Goal: Transaction & Acquisition: Purchase product/service

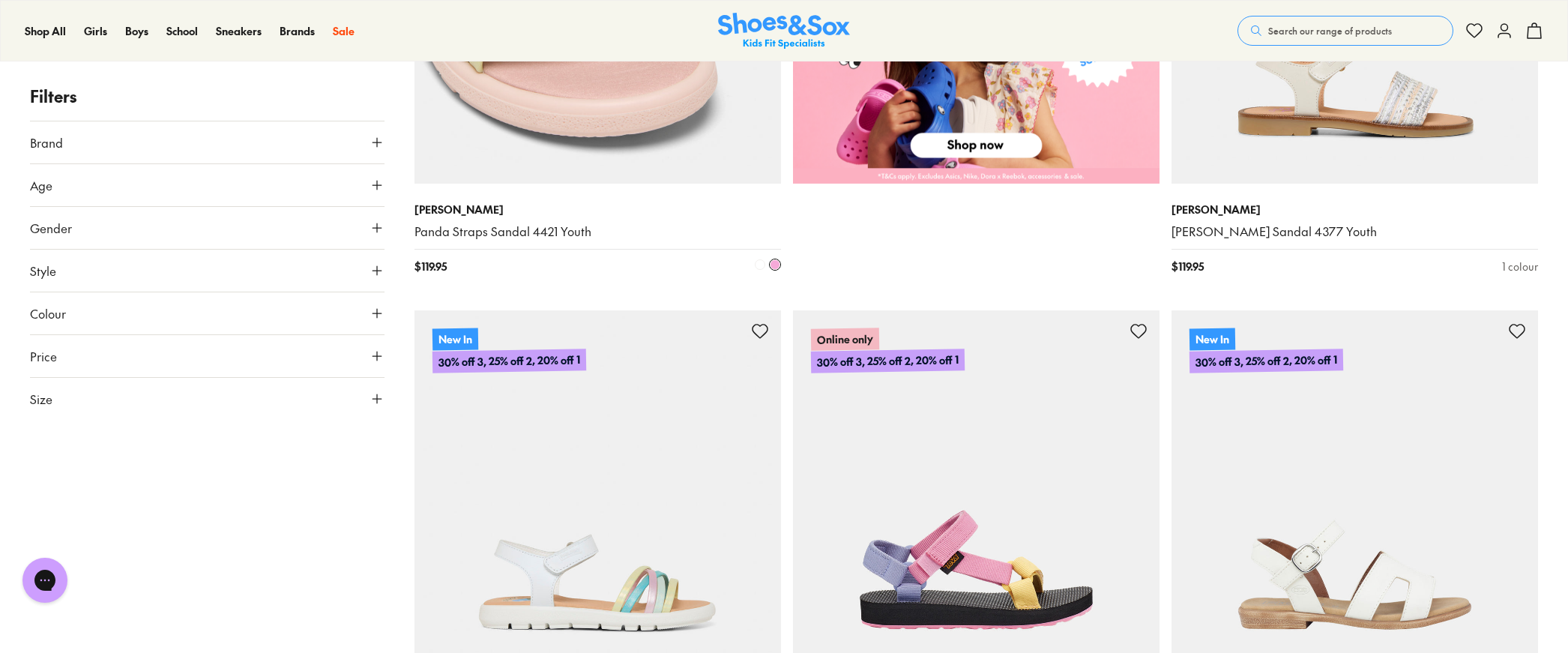
scroll to position [1002, 0]
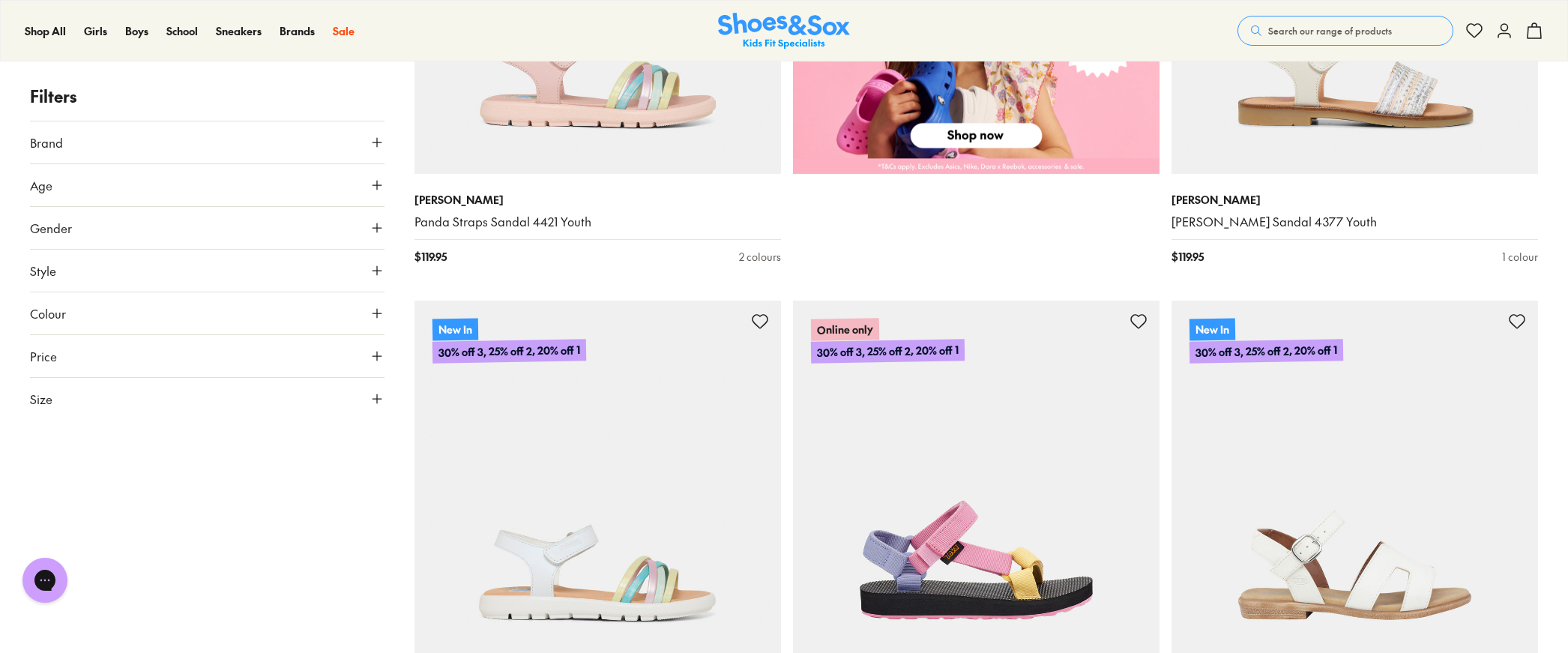
click at [46, 144] on span "Brand" at bounding box center [46, 143] width 33 height 18
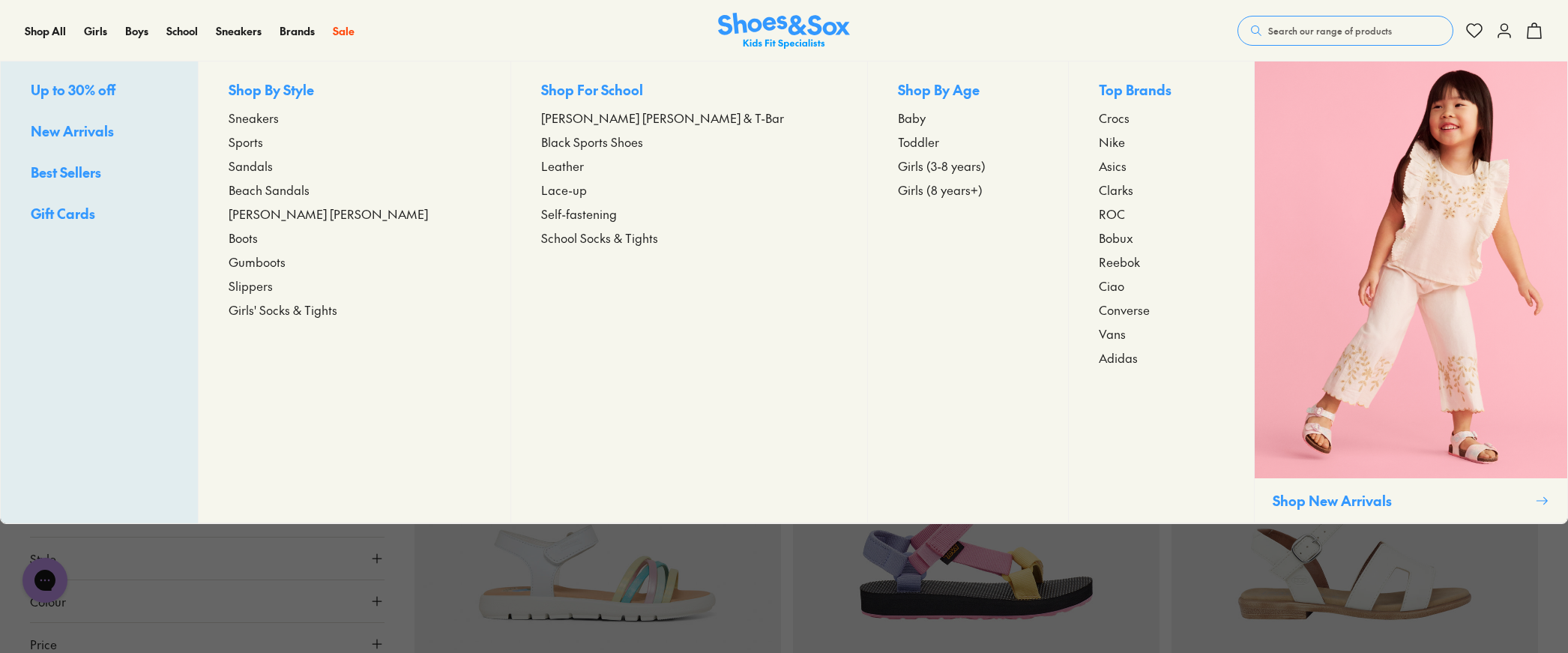
click at [273, 169] on span "Sandals" at bounding box center [251, 165] width 45 height 18
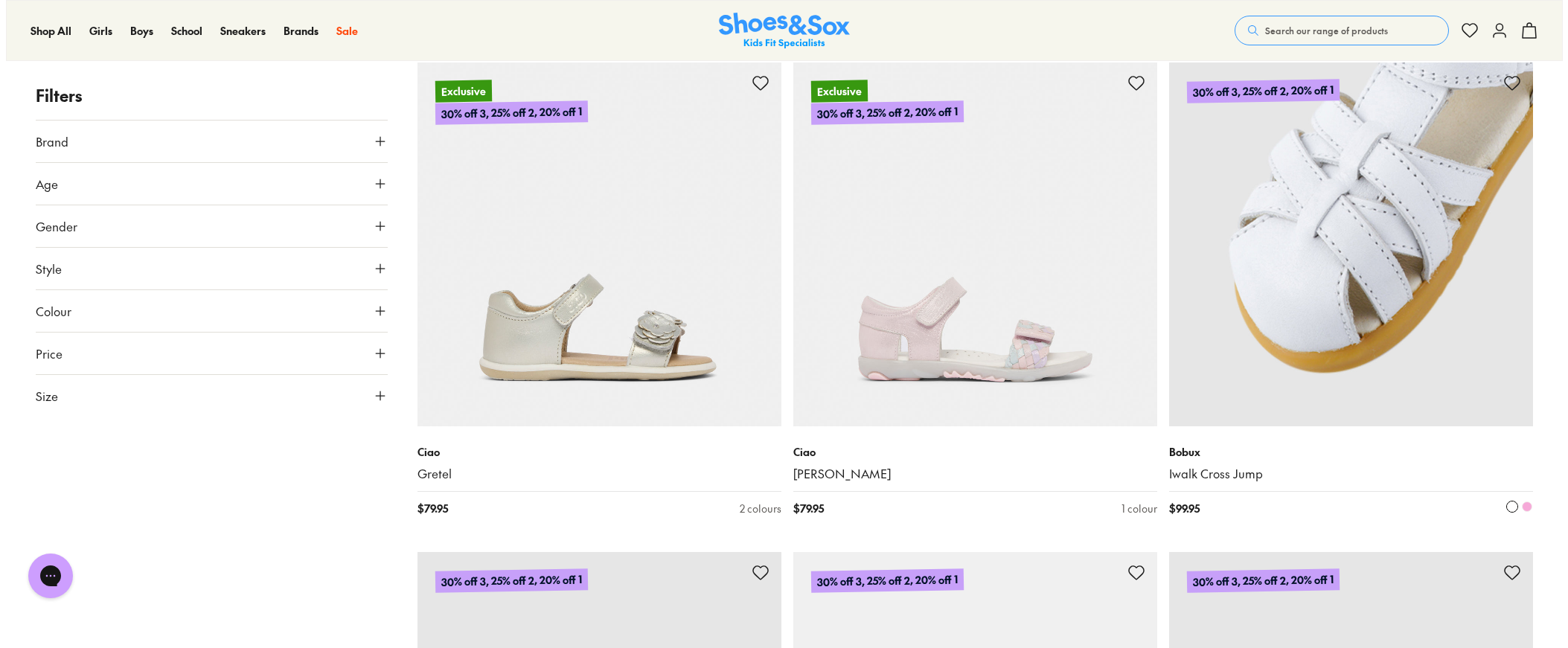
scroll to position [4190, 0]
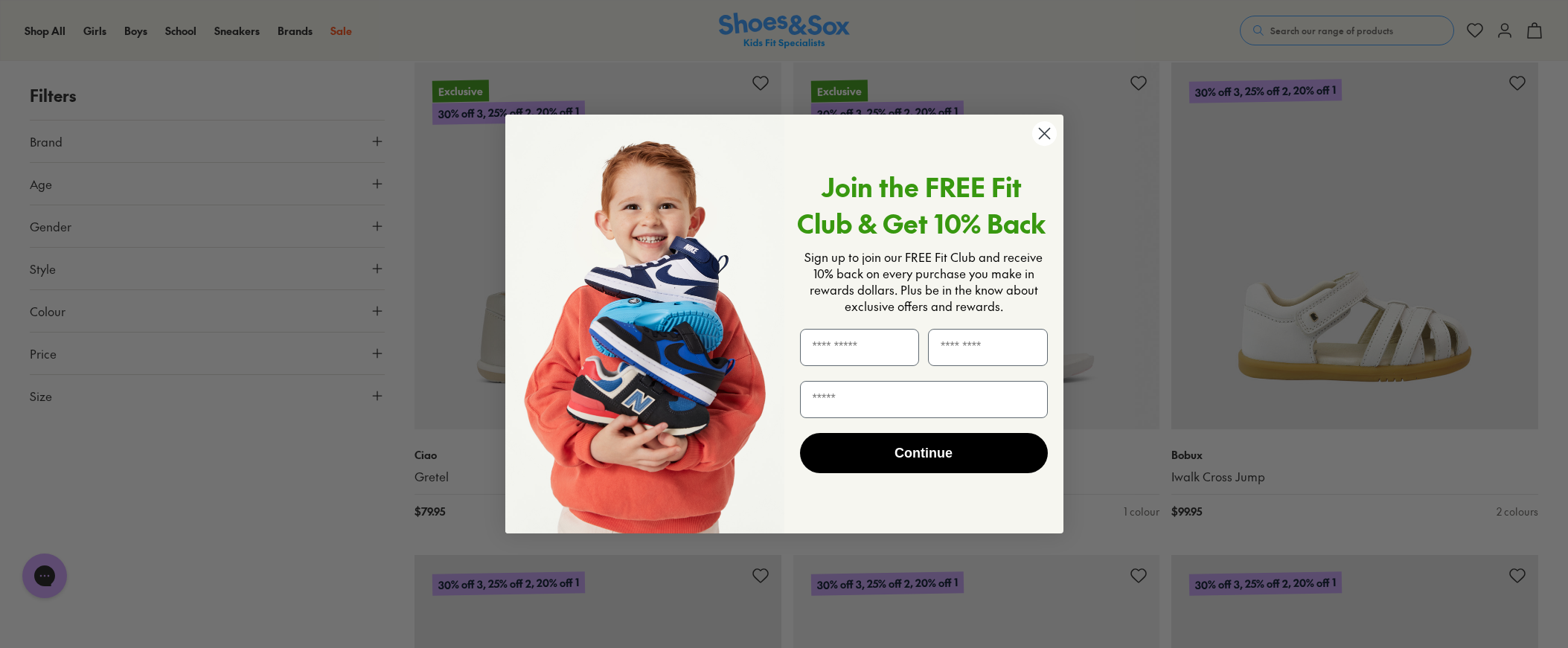
click at [1041, 133] on circle "Close dialog" at bounding box center [1043, 133] width 25 height 25
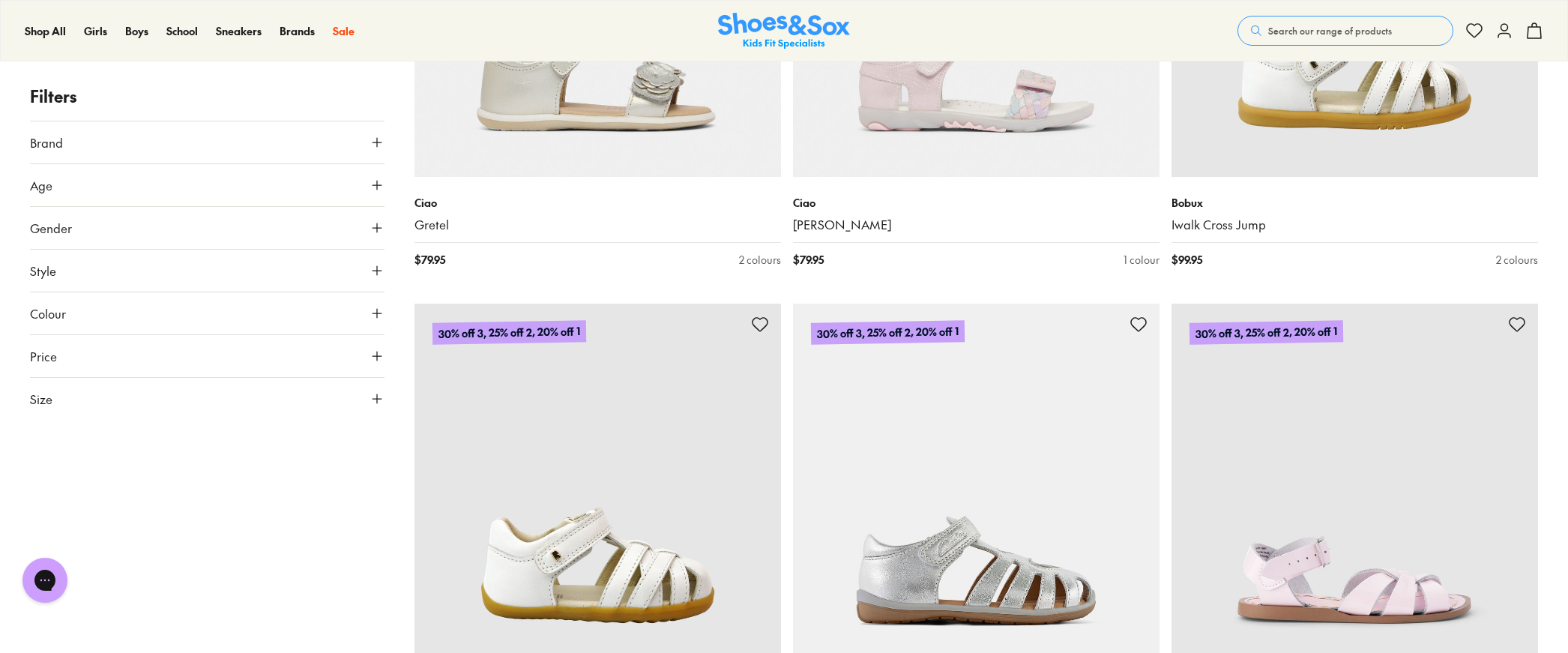
scroll to position [4784, 0]
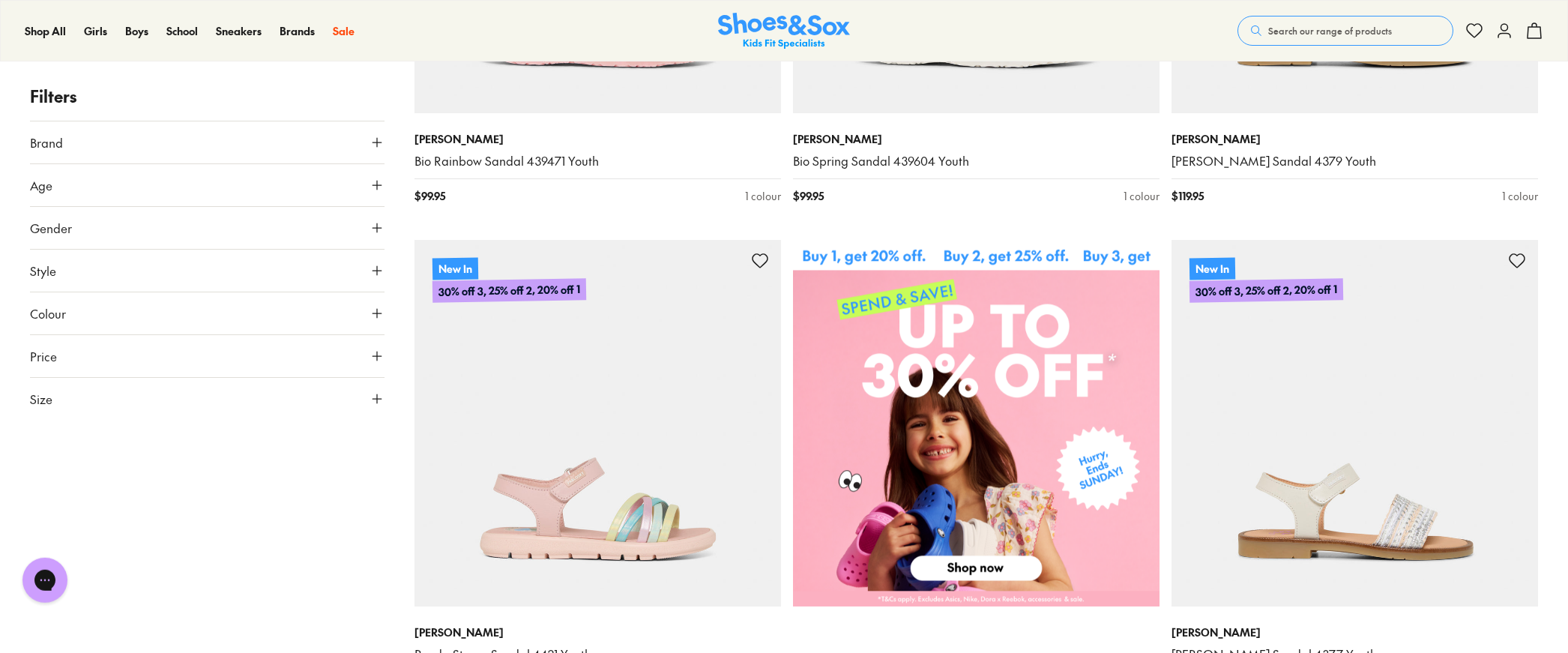
scroll to position [180, 0]
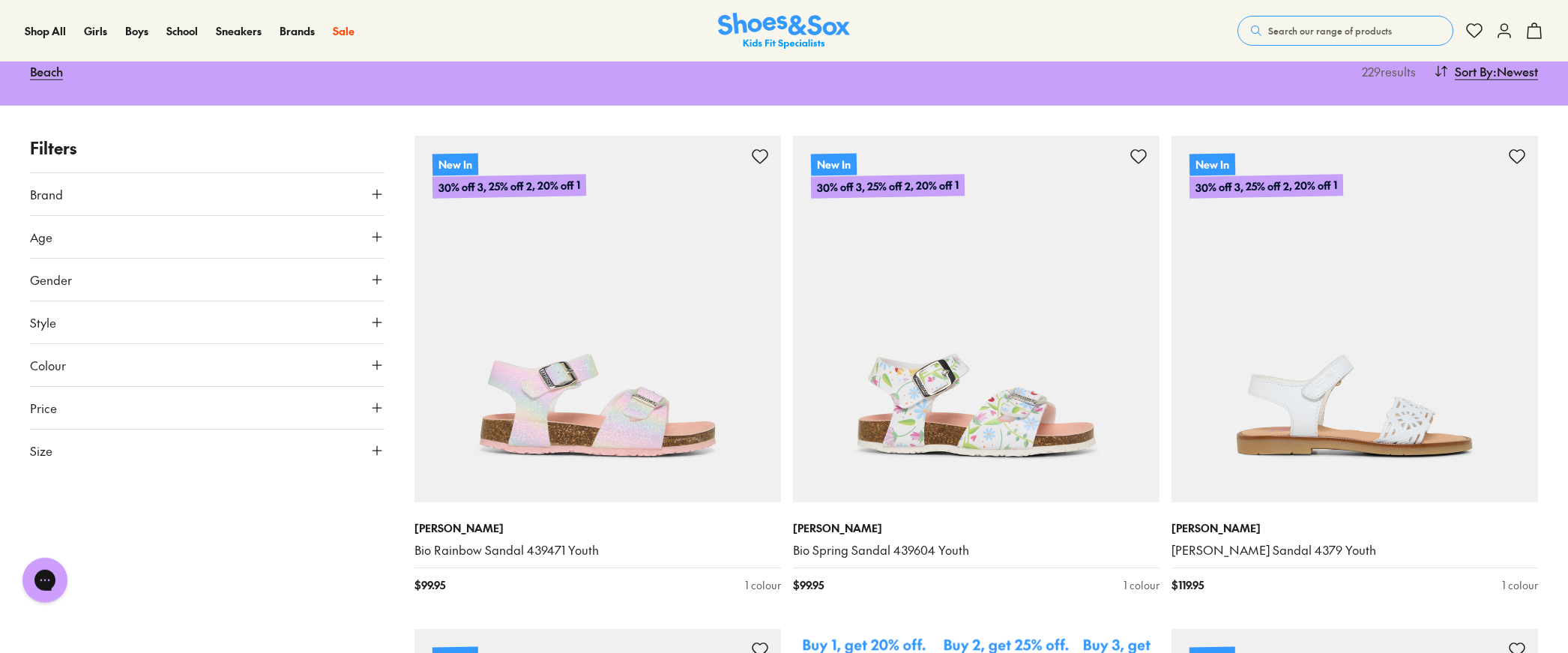
click at [1296, 22] on button "Search our range of products" at bounding box center [1346, 31] width 216 height 30
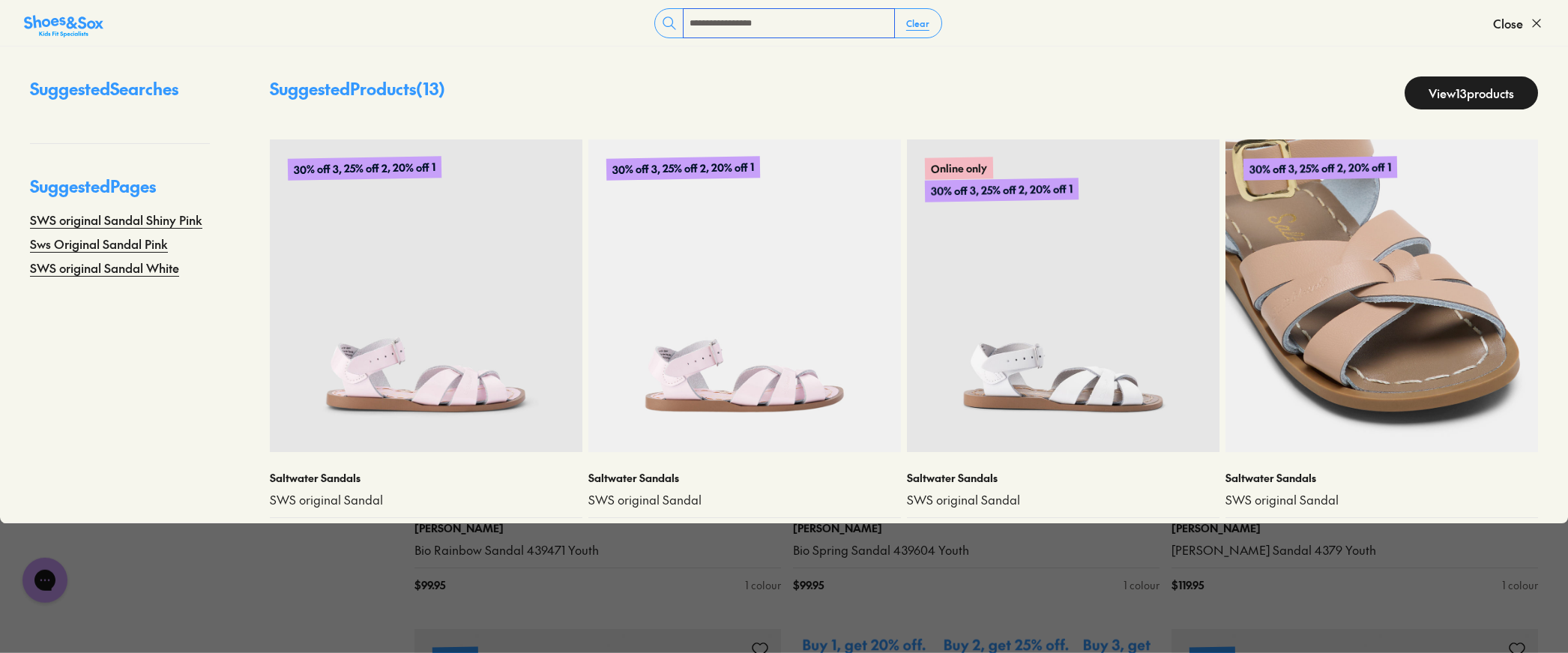
type input "**********"
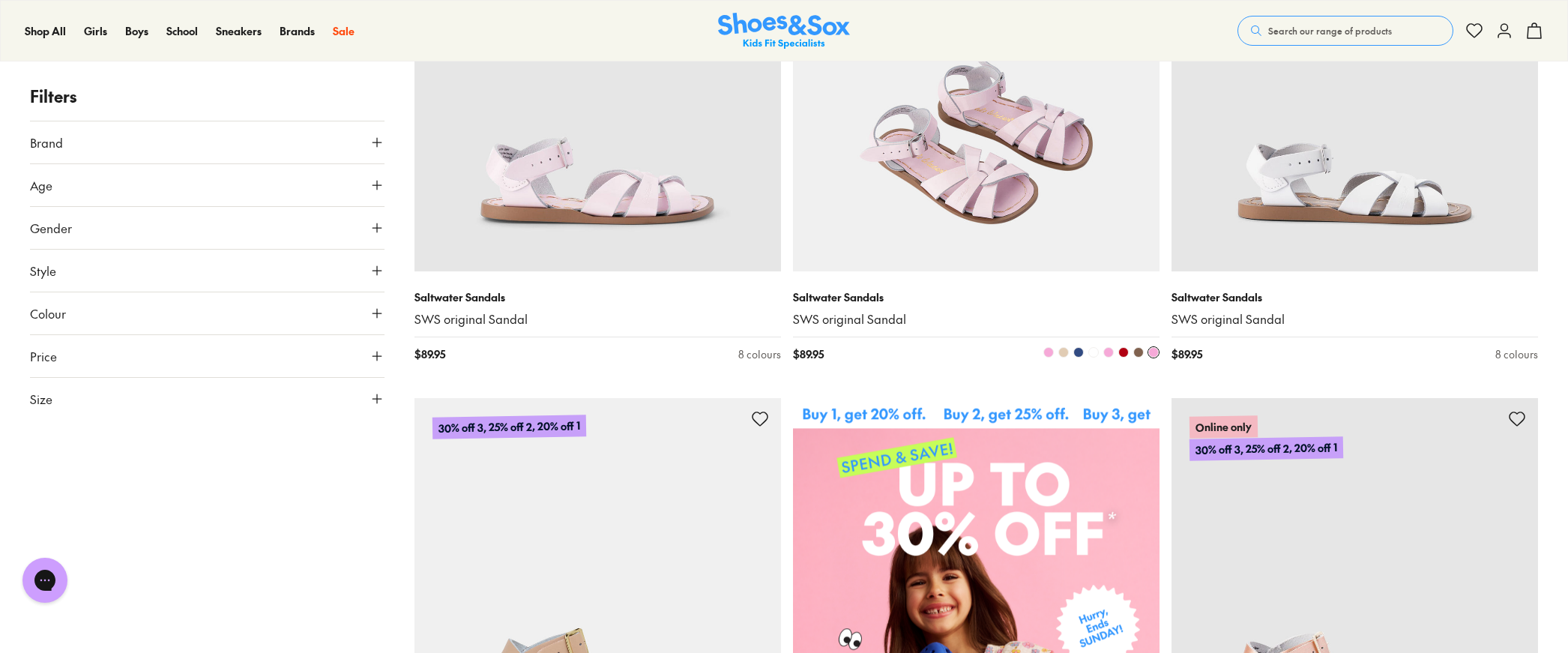
scroll to position [163, 0]
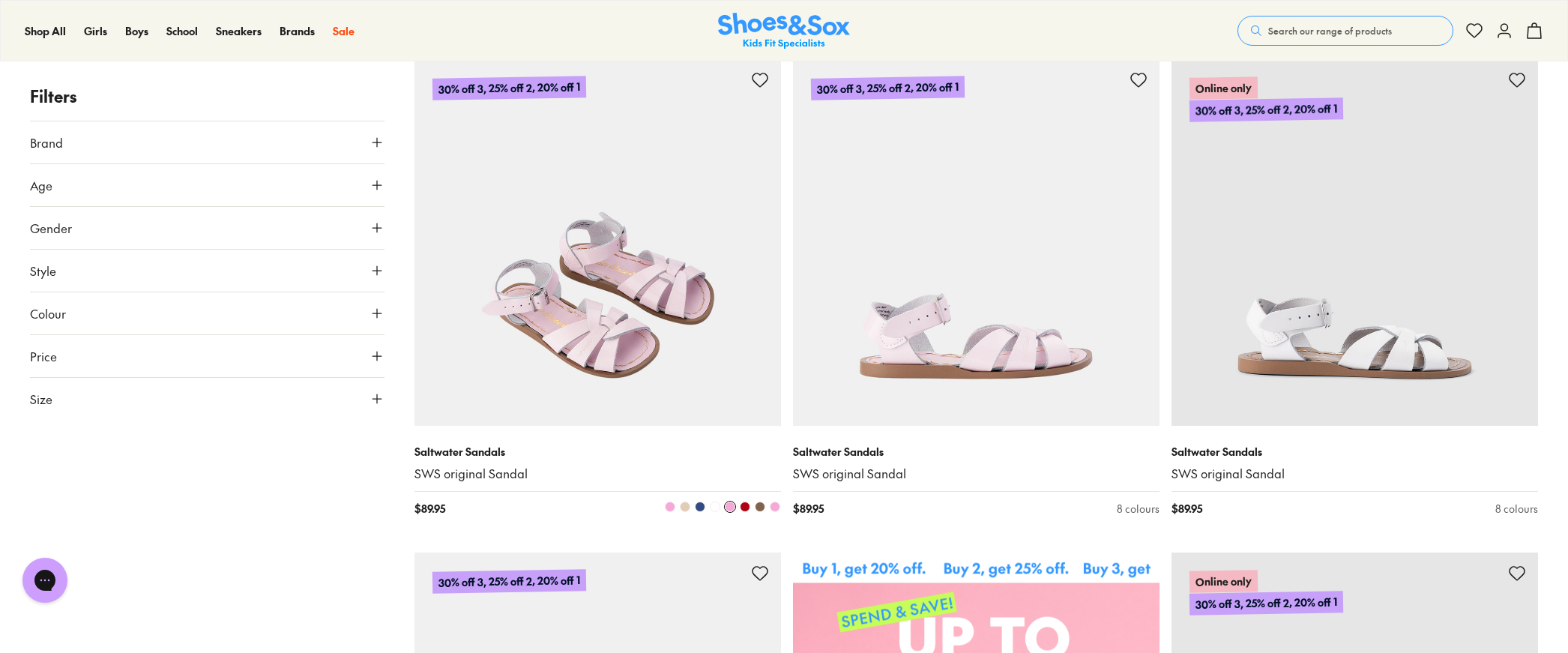
click at [685, 507] on span at bounding box center [685, 506] width 11 height 11
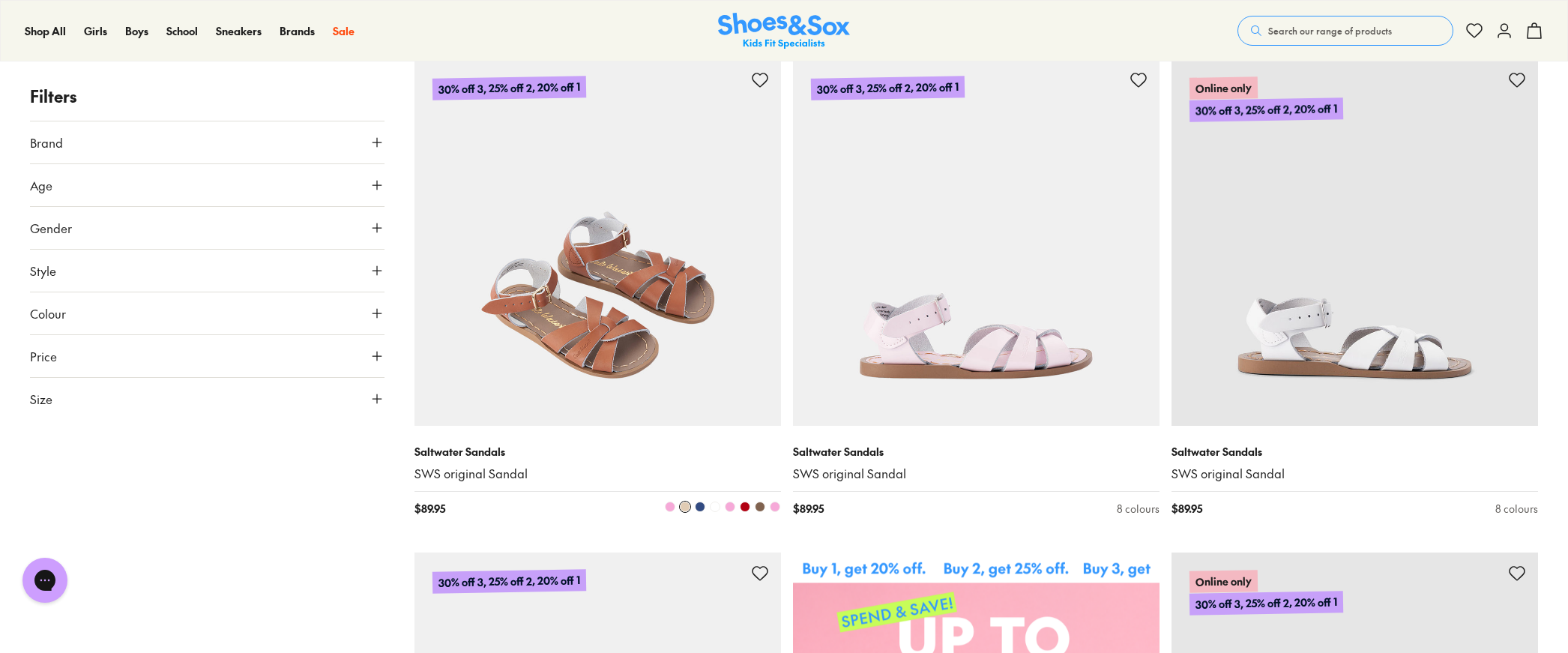
click at [704, 506] on span at bounding box center [700, 506] width 11 height 11
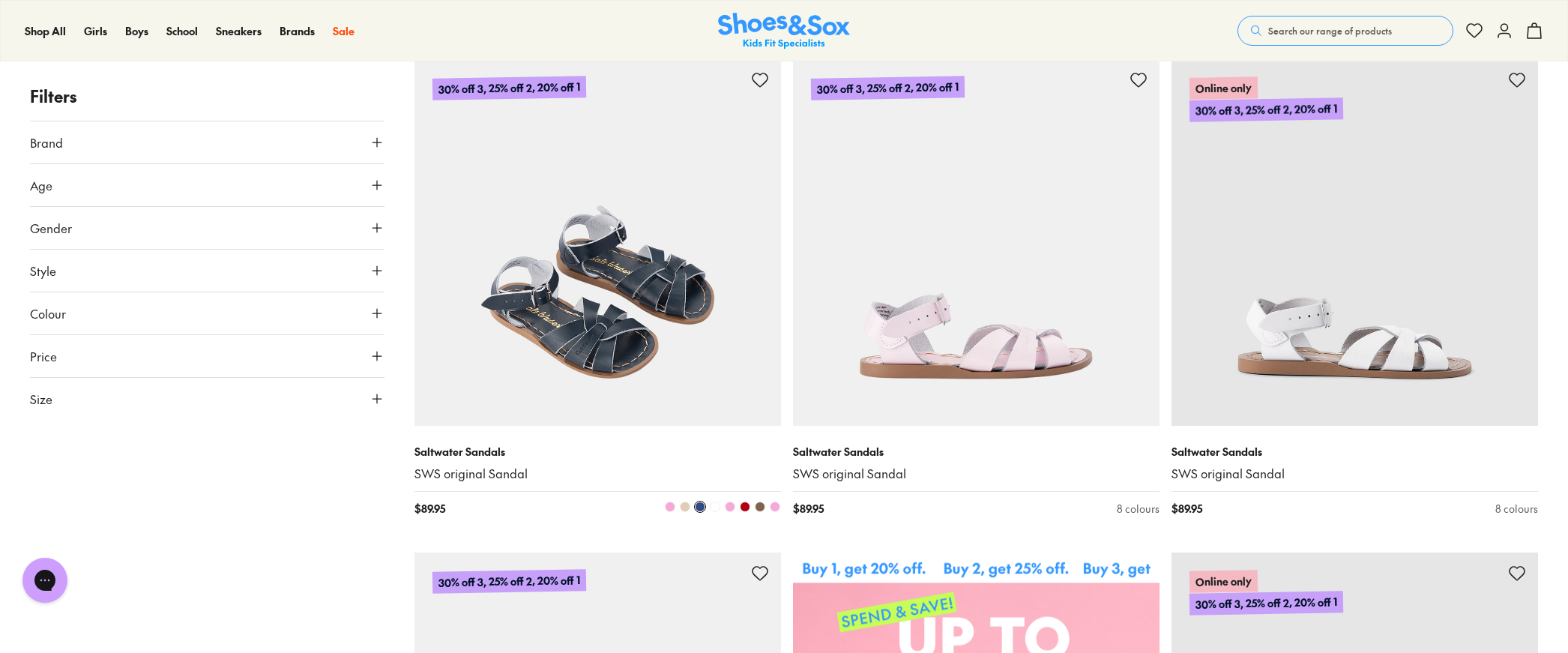
click at [711, 507] on span at bounding box center [715, 506] width 11 height 11
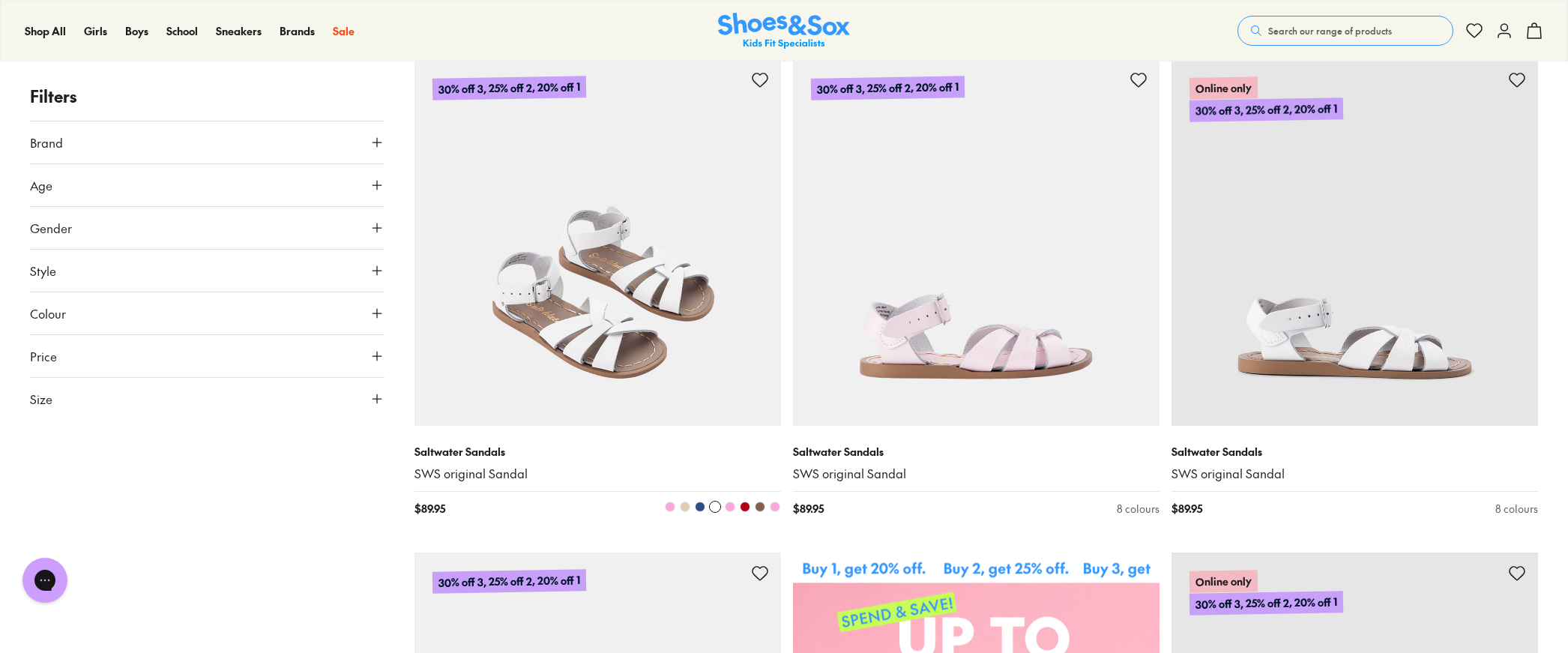
click at [726, 507] on span at bounding box center [730, 506] width 11 height 11
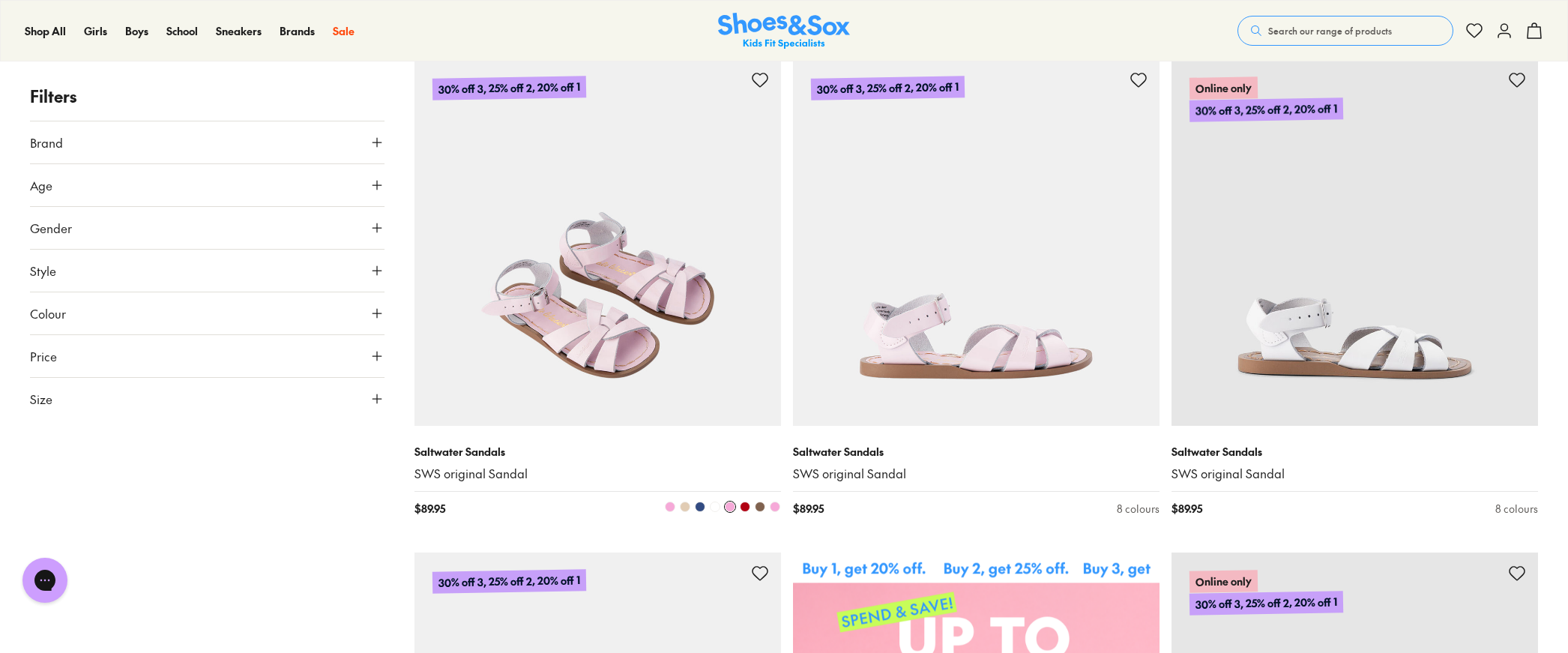
click at [751, 508] on button at bounding box center [745, 507] width 12 height 12
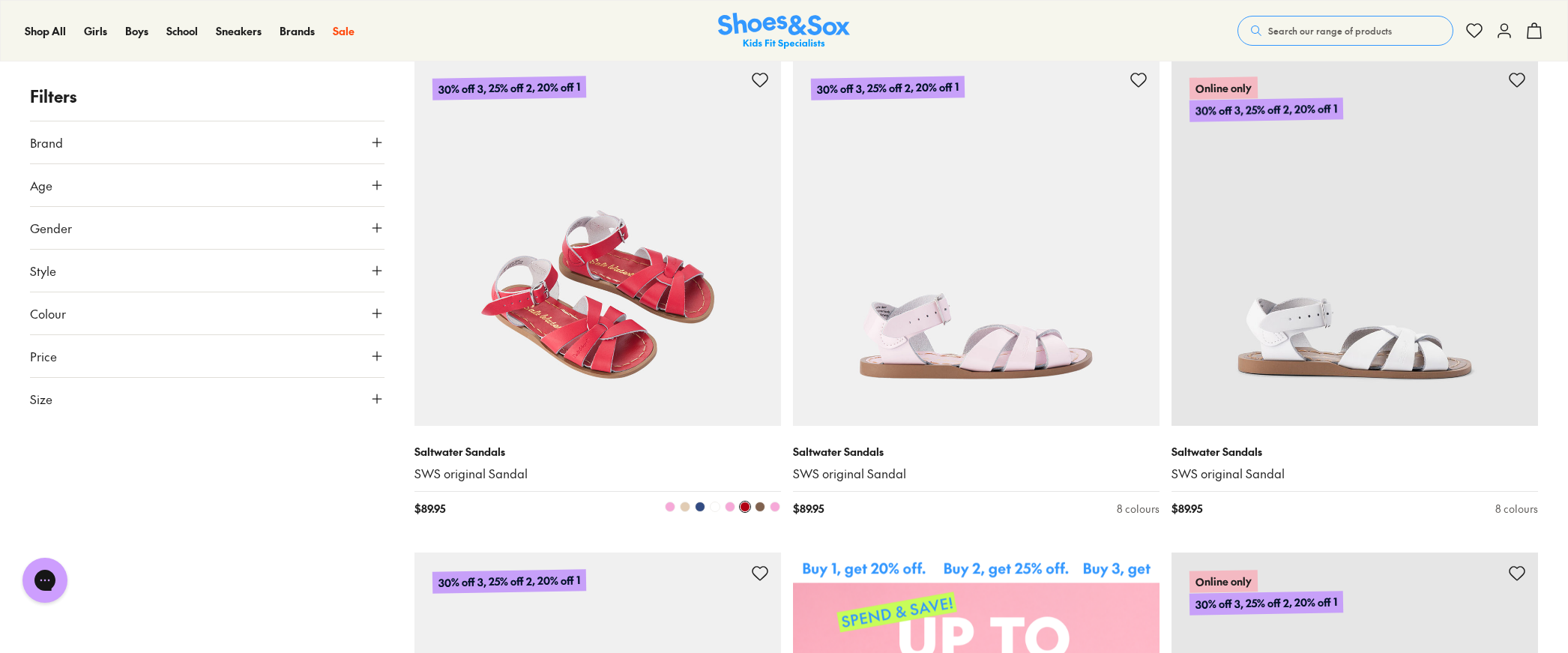
click at [758, 508] on span at bounding box center [760, 506] width 11 height 11
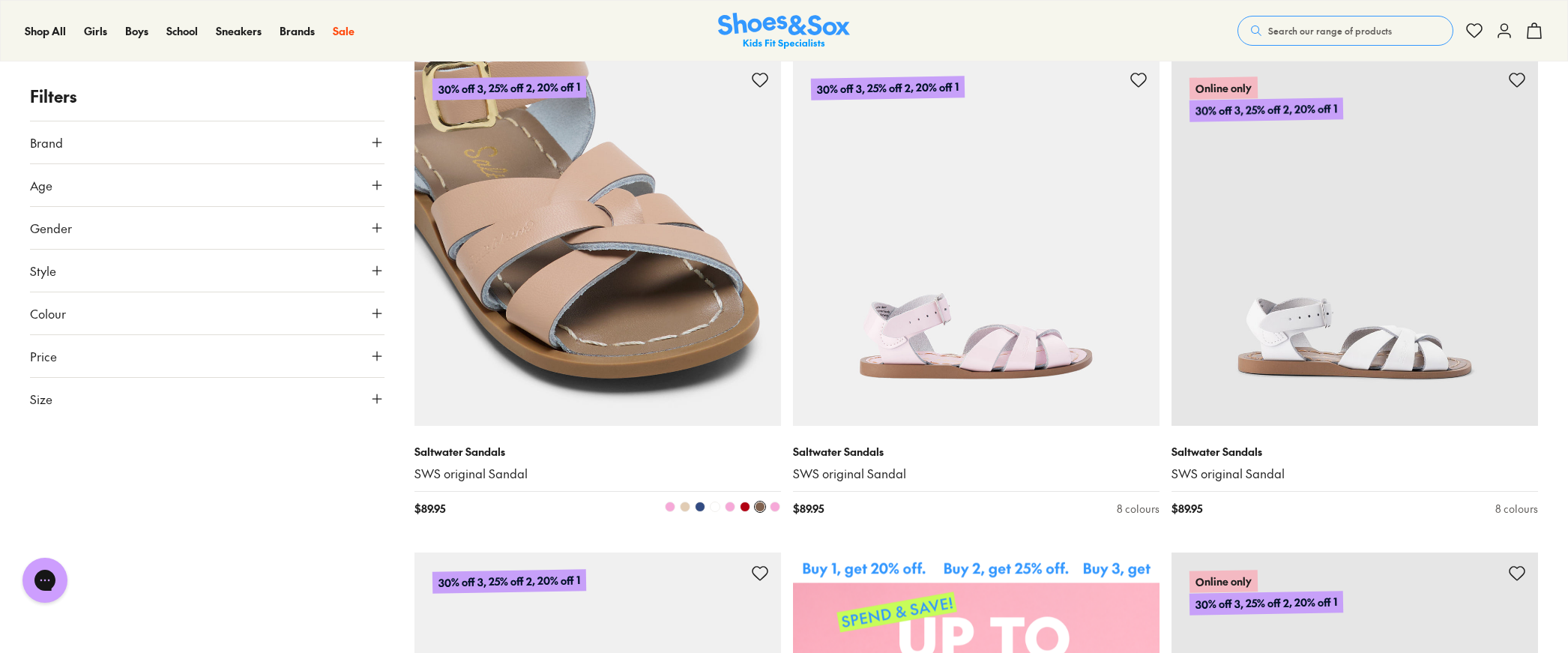
click at [776, 504] on span at bounding box center [775, 506] width 11 height 11
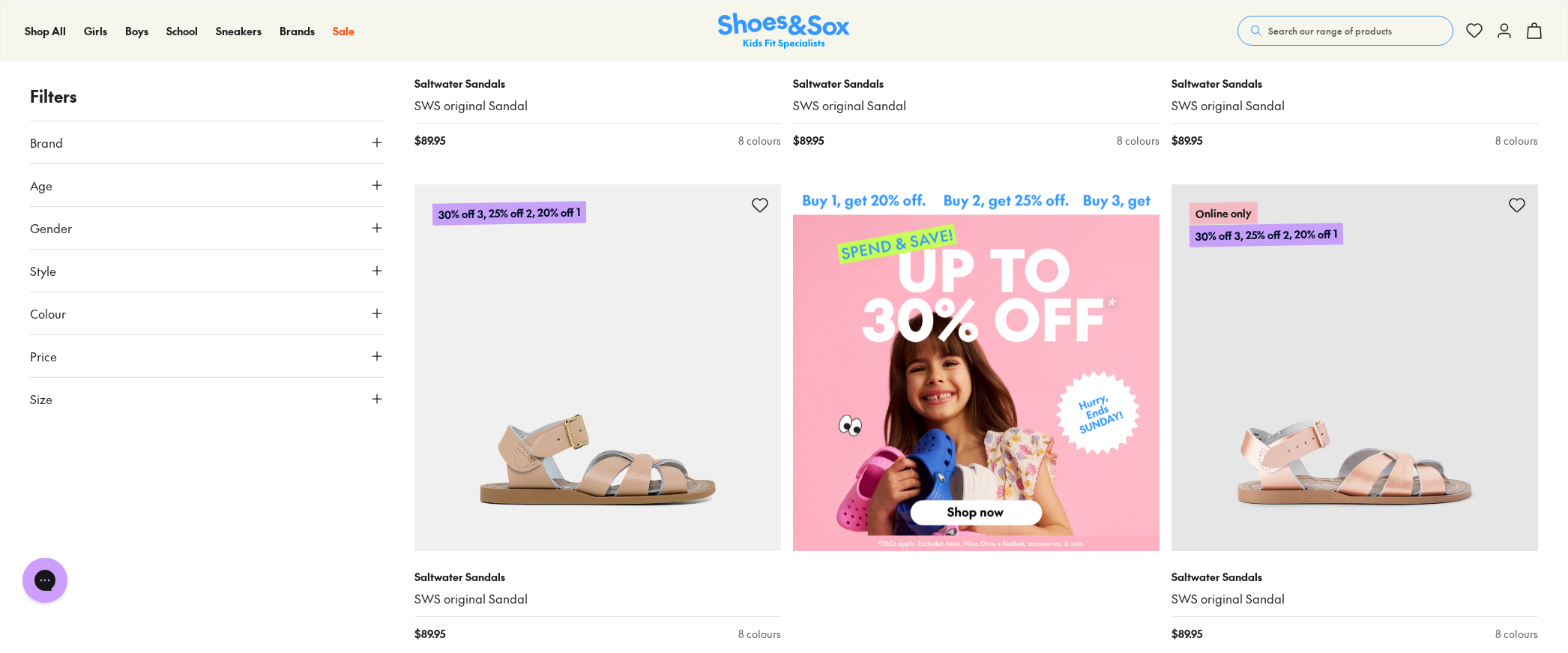
scroll to position [606, 0]
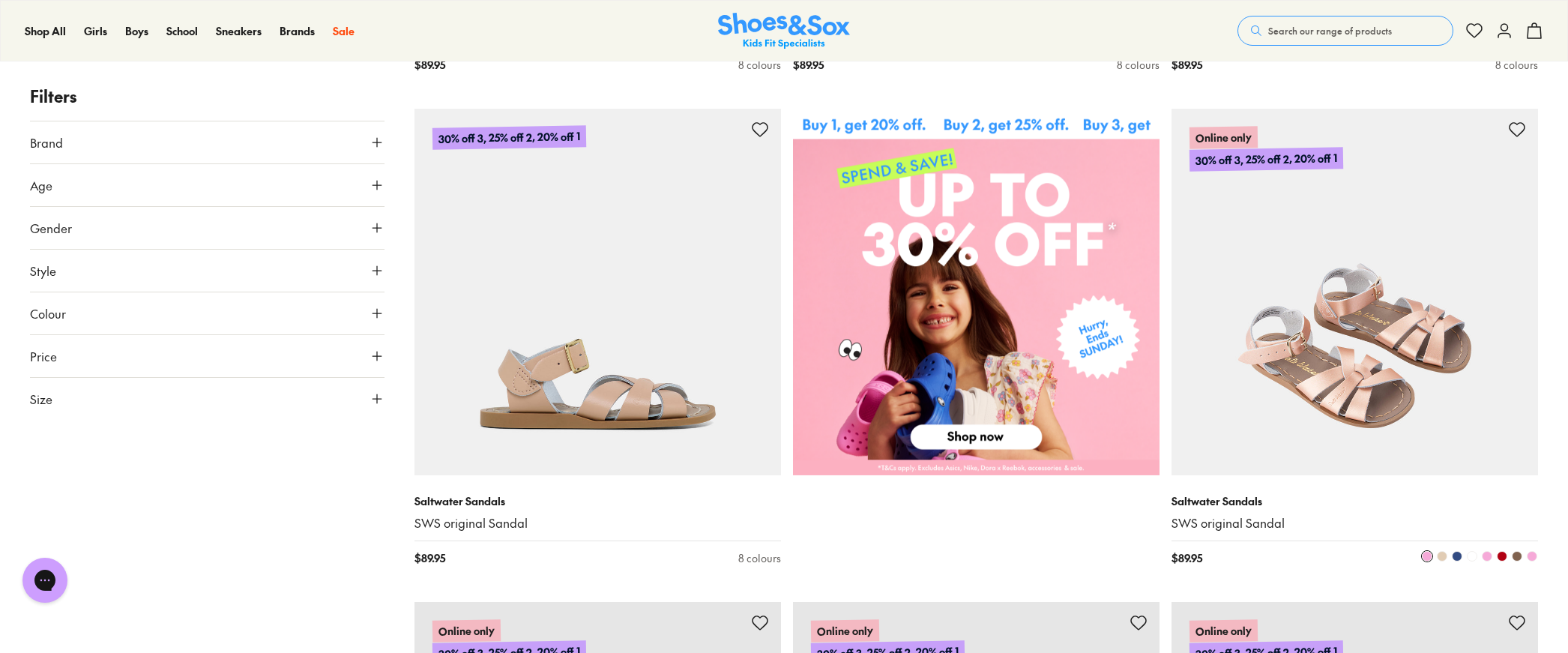
click at [1474, 557] on span at bounding box center [1472, 556] width 11 height 11
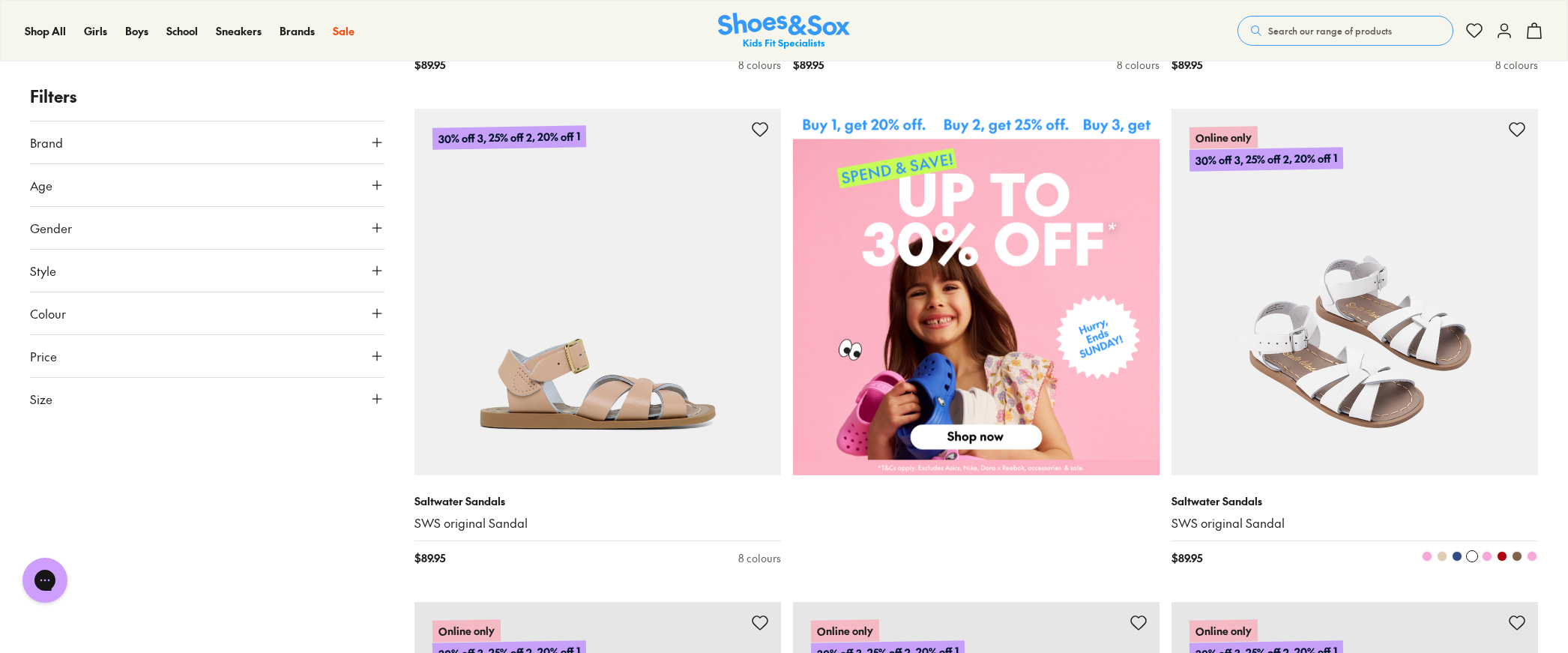
click at [1457, 305] on img at bounding box center [1355, 292] width 366 height 367
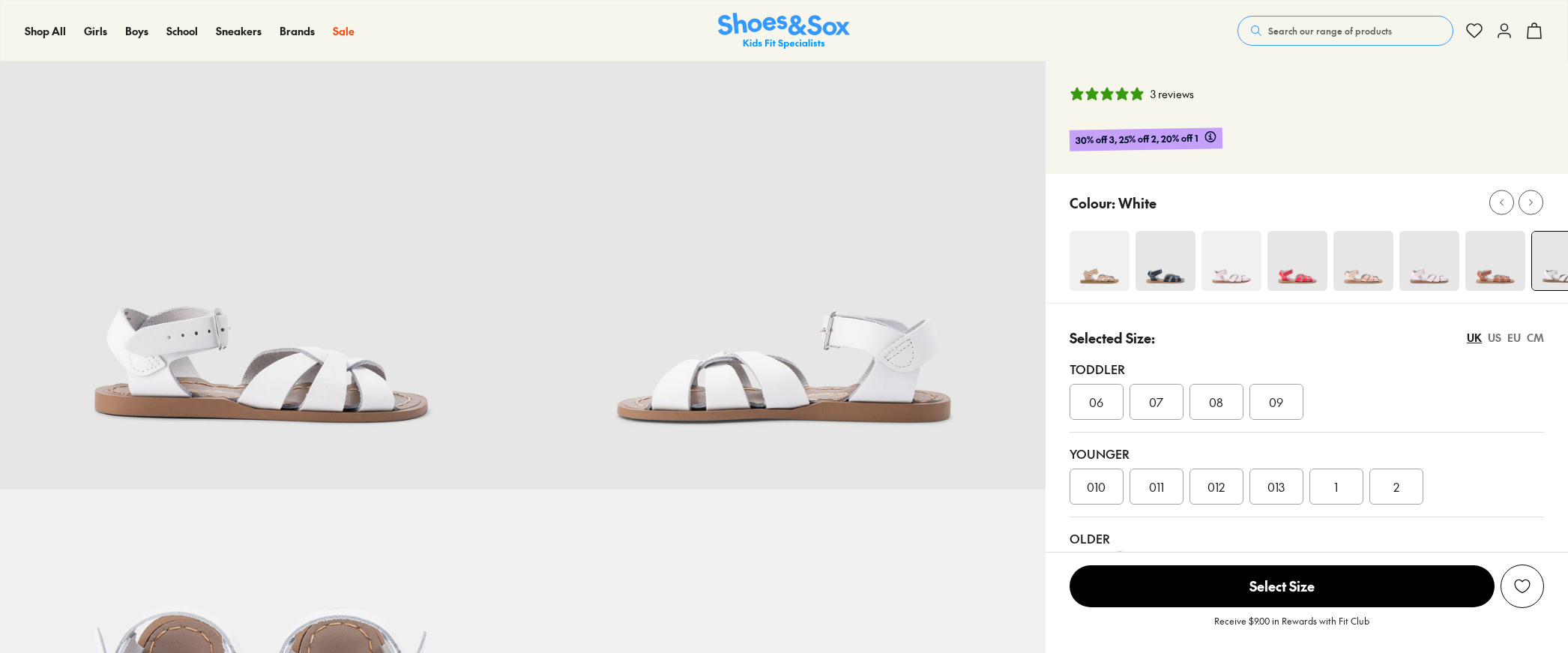
scroll to position [297, 0]
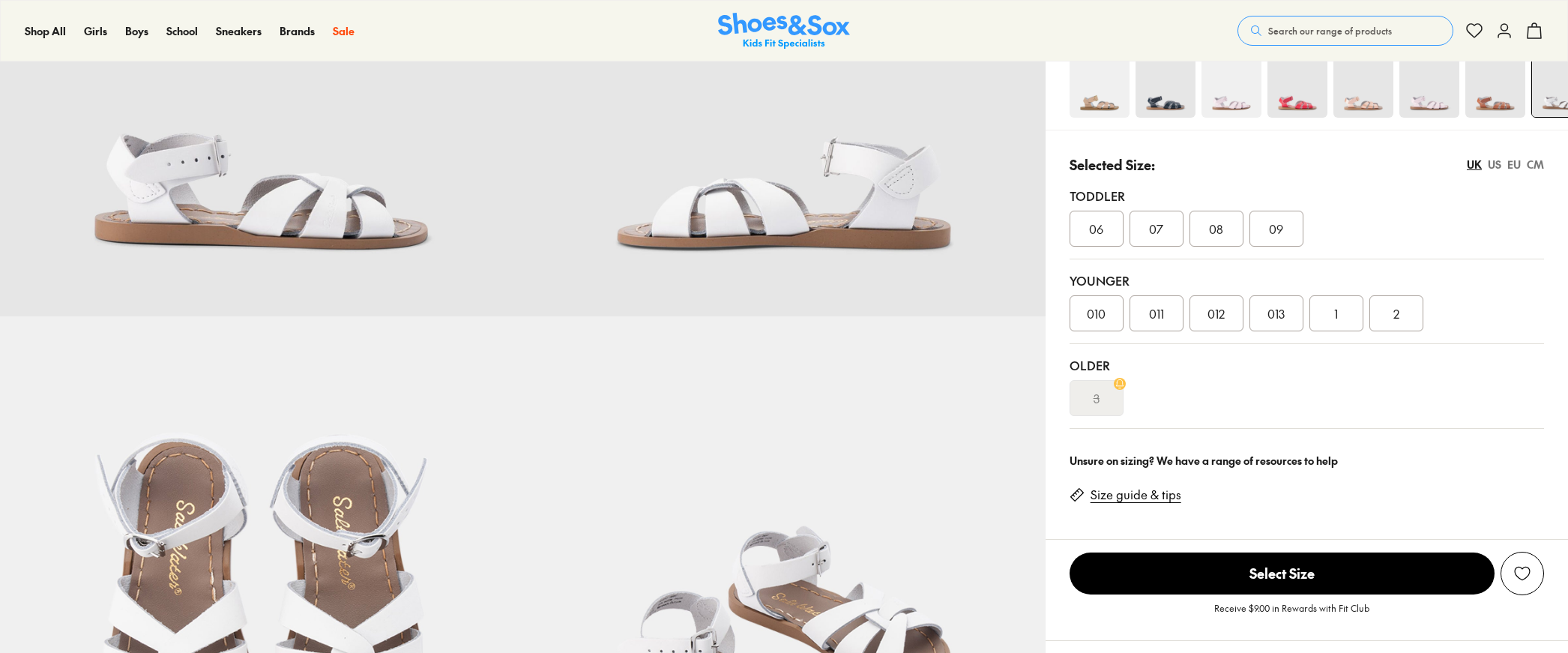
select select "*"
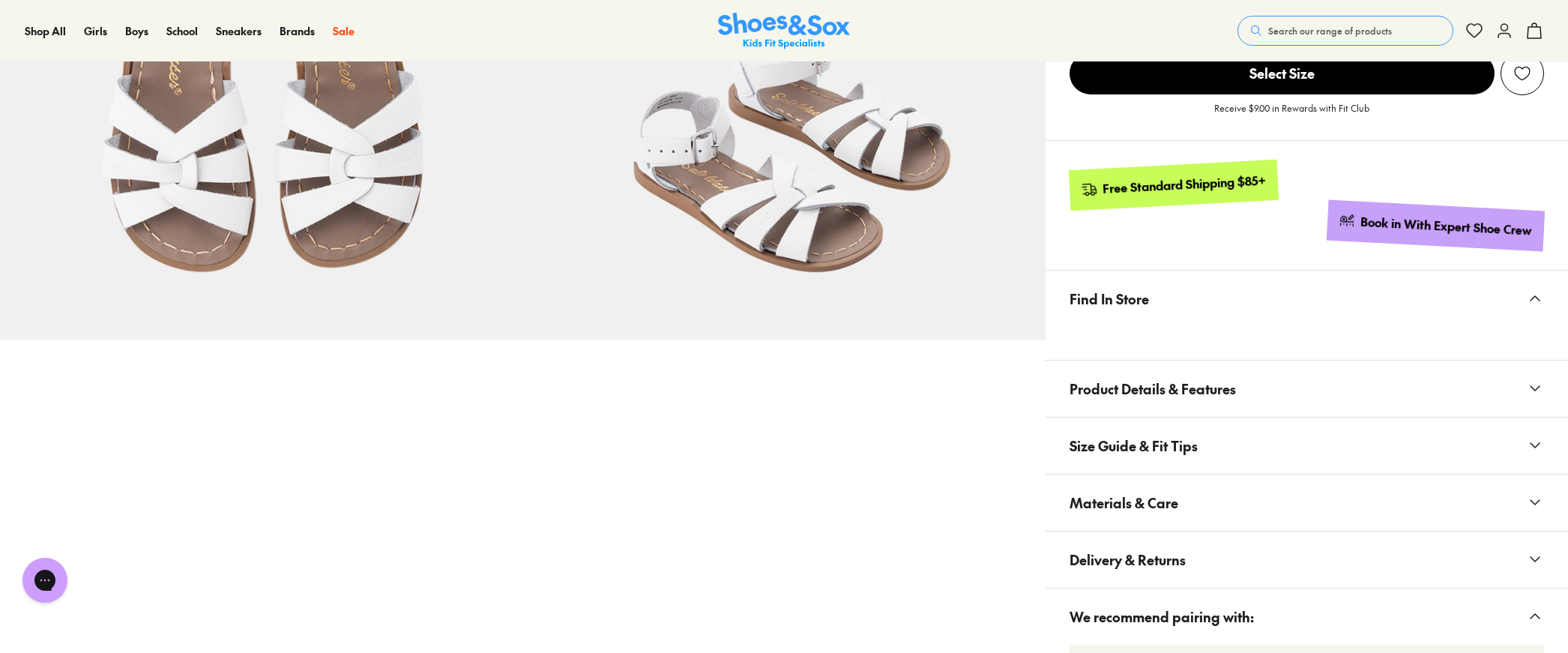
scroll to position [0, 0]
